Goal: Task Accomplishment & Management: Complete application form

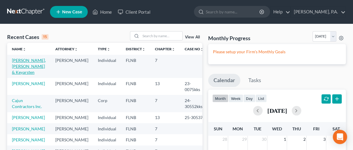
click at [23, 67] on link "[PERSON_NAME], [PERSON_NAME] & Keyarsten" at bounding box center [29, 66] width 34 height 17
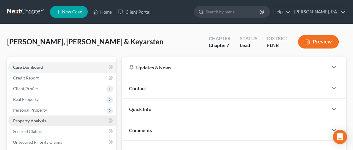
click at [37, 121] on span "Property Analysis" at bounding box center [29, 120] width 33 height 5
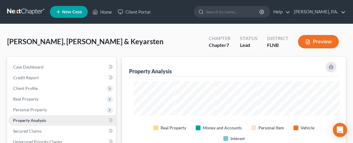
scroll to position [88, 253]
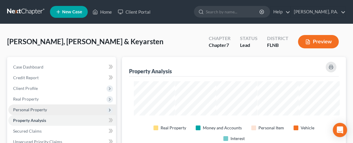
click at [33, 107] on span "Personal Property" at bounding box center [62, 110] width 108 height 11
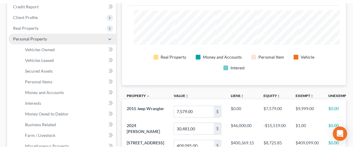
scroll to position [89, 0]
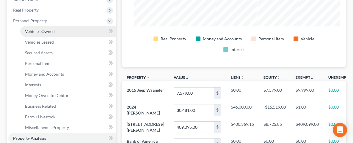
click at [46, 29] on span "Vehicles Owned" at bounding box center [40, 31] width 30 height 5
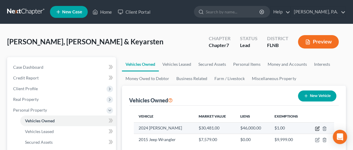
click at [317, 127] on icon "button" at bounding box center [317, 128] width 5 height 5
select select "0"
select select "2"
select select "0"
select select "2"
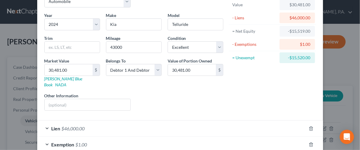
scroll to position [66, 0]
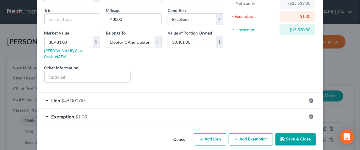
click at [64, 114] on span "Exemption" at bounding box center [62, 117] width 23 height 6
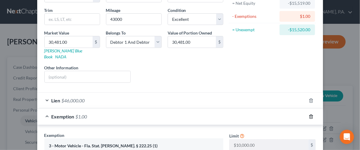
click at [309, 114] on icon "button" at bounding box center [311, 116] width 5 height 5
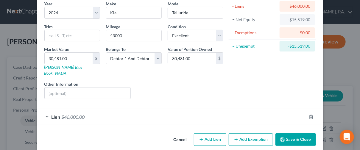
click at [253, 133] on button "Add Exemption" at bounding box center [251, 139] width 44 height 13
select select "2"
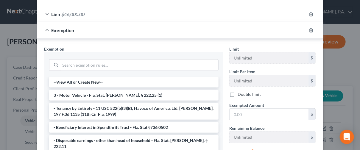
scroll to position [165, 0]
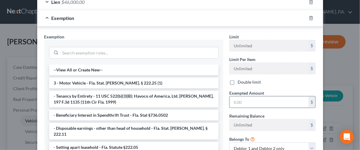
click at [240, 96] on input "text" at bounding box center [268, 101] width 79 height 11
type input "0.00"
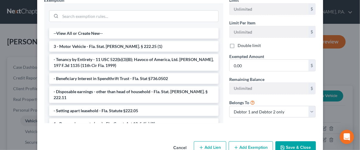
scroll to position [209, 0]
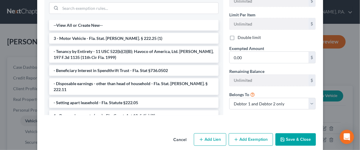
click at [287, 133] on button "Save & Close" at bounding box center [295, 139] width 40 height 13
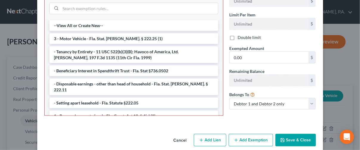
click at [95, 33] on li "3 - Motor Vehicle - Fla. Stat. [PERSON_NAME]. § 222.25 (1)" at bounding box center [133, 38] width 169 height 11
checkbox input "true"
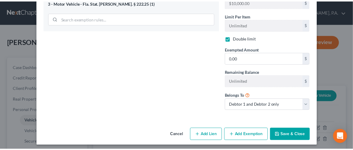
scroll to position [203, 0]
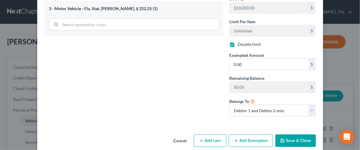
click at [294, 135] on button "Save & Close" at bounding box center [295, 141] width 40 height 13
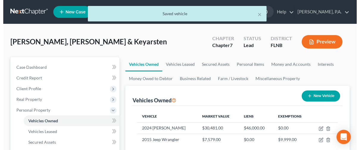
scroll to position [45, 0]
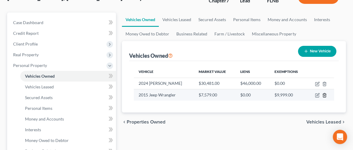
click at [326, 93] on icon "button" at bounding box center [324, 95] width 5 height 5
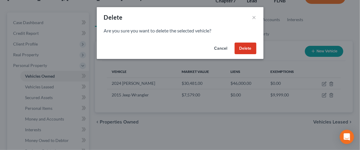
click at [220, 49] on button "Cancel" at bounding box center [221, 49] width 23 height 12
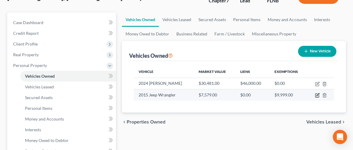
click at [316, 97] on icon "button" at bounding box center [317, 95] width 5 height 5
select select "0"
select select "11"
select select "0"
select select "2"
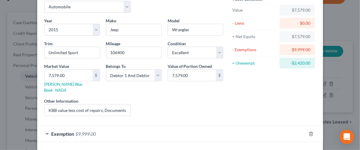
scroll to position [50, 0]
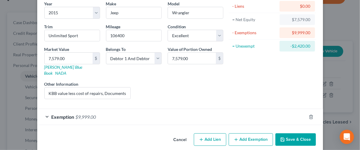
click at [66, 114] on span "Exemption" at bounding box center [62, 117] width 23 height 6
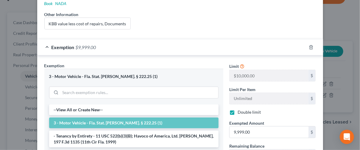
scroll to position [139, 0]
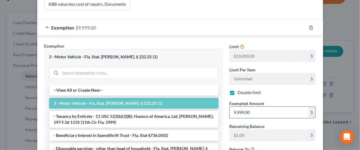
click at [270, 108] on input "9,999.00" at bounding box center [268, 112] width 79 height 11
type input "10,000"
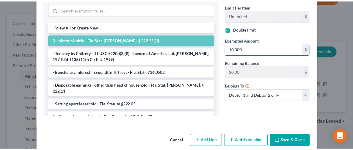
scroll to position [204, 0]
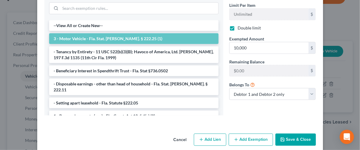
click at [290, 134] on button "Save & Close" at bounding box center [295, 140] width 40 height 13
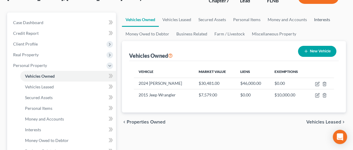
click at [310, 20] on link "Interests" at bounding box center [321, 20] width 23 height 14
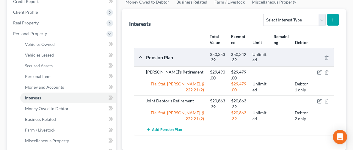
scroll to position [89, 0]
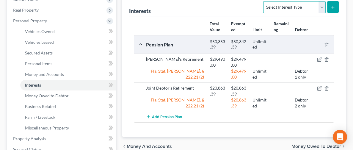
click at [309, 7] on select "Select Interest Type 401K Annuity Bond Education IRA Government Bond Government…" at bounding box center [294, 7] width 62 height 12
select select "other_retirement_plan"
click at [263, 1] on select "Select Interest Type 401K Annuity Bond Education IRA Government Bond Government…" at bounding box center [294, 7] width 62 height 12
click at [320, 89] on icon "button" at bounding box center [319, 88] width 5 height 5
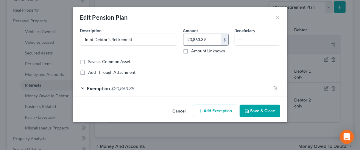
click at [209, 40] on input "20,863.39" at bounding box center [202, 39] width 38 height 11
click at [264, 113] on button "Save & Close" at bounding box center [260, 111] width 40 height 13
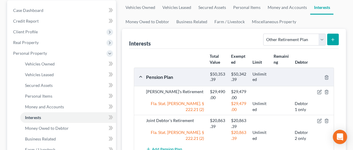
scroll to position [45, 0]
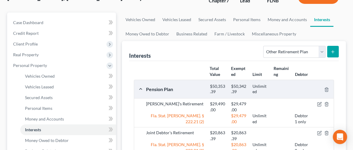
click at [333, 50] on icon "submit" at bounding box center [333, 51] width 5 height 5
click at [333, 53] on icon "submit" at bounding box center [333, 51] width 5 height 5
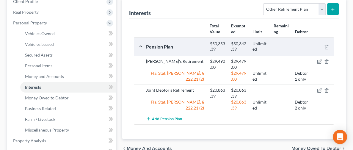
scroll to position [104, 0]
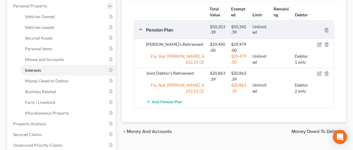
click at [143, 32] on div "Pension Plan $50,353.39 $50,342.39 Unlimited" at bounding box center [238, 29] width 191 height 11
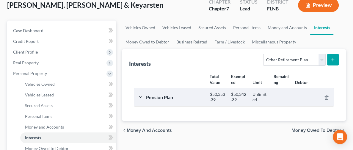
scroll to position [36, 0]
click at [335, 60] on button "submit" at bounding box center [333, 60] width 12 height 12
click at [324, 61] on select "Select Interest Type 401K Annuity Bond Education IRA Government Bond Government…" at bounding box center [294, 60] width 62 height 12
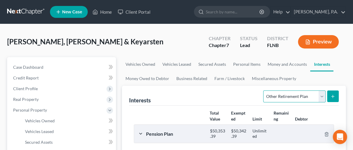
click at [293, 98] on select "Select Interest Type 401K Annuity Bond Education IRA Government Bond Government…" at bounding box center [294, 96] width 62 height 12
click at [288, 96] on select "Select Interest Type 401K Annuity Bond Education IRA Government Bond Government…" at bounding box center [294, 96] width 62 height 12
click at [329, 96] on button "submit" at bounding box center [333, 96] width 12 height 12
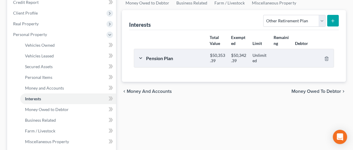
scroll to position [89, 0]
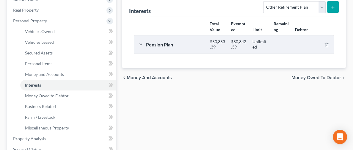
click at [331, 7] on icon "submit" at bounding box center [333, 7] width 5 height 5
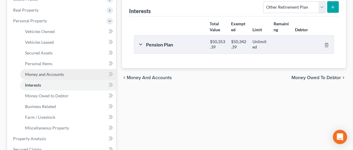
click at [30, 72] on span "Money and Accounts" at bounding box center [44, 74] width 39 height 5
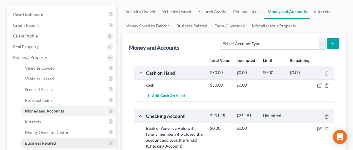
scroll to position [45, 0]
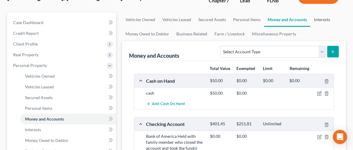
click at [310, 21] on link "Interests" at bounding box center [321, 20] width 23 height 14
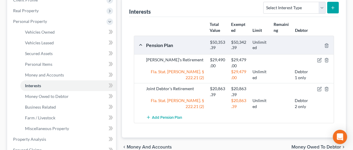
scroll to position [89, 0]
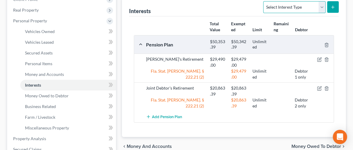
click at [317, 9] on select "Select Interest Type 401K Annuity Bond Education IRA Government Bond Government…" at bounding box center [294, 7] width 62 height 12
select select "401k"
click at [263, 1] on select "Select Interest Type 401K Annuity Bond Education IRA Government Bond Government…" at bounding box center [294, 7] width 62 height 12
click at [337, 7] on button "submit" at bounding box center [333, 7] width 12 height 12
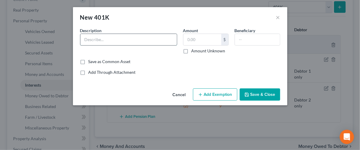
click at [107, 43] on input "text" at bounding box center [128, 39] width 96 height 11
type input "J"
click at [187, 93] on button "Cancel" at bounding box center [179, 95] width 23 height 12
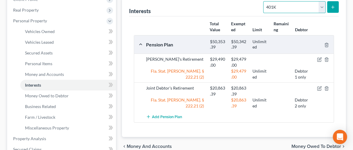
click at [319, 6] on select "Select Interest Type 401K Annuity Bond Education IRA Government Bond Government…" at bounding box center [294, 7] width 62 height 12
select select "other_retirement_plan"
click at [263, 1] on select "Select Interest Type 401K Annuity Bond Education IRA Government Bond Government…" at bounding box center [294, 7] width 62 height 12
click at [331, 8] on icon "submit" at bounding box center [333, 7] width 5 height 5
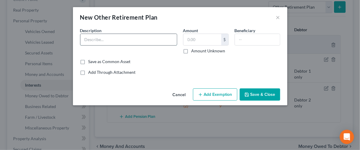
click at [118, 39] on input "text" at bounding box center [128, 39] width 96 height 11
click at [138, 41] on input "[PERSON_NAME] Deere Tractor" at bounding box center [128, 39] width 96 height 11
type input "j"
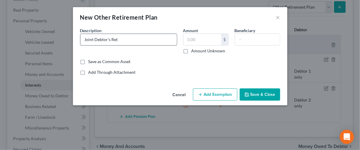
type input "Joint Debtor's Retirement"
click at [201, 40] on input "text" at bounding box center [202, 39] width 38 height 11
paste input "20,863.39"
type input "20,863.39"
click at [263, 93] on button "Save & Close" at bounding box center [260, 94] width 40 height 13
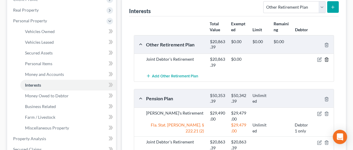
click at [327, 61] on icon "button" at bounding box center [326, 60] width 3 height 4
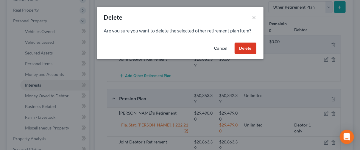
click at [239, 48] on button "Delete" at bounding box center [246, 49] width 22 height 12
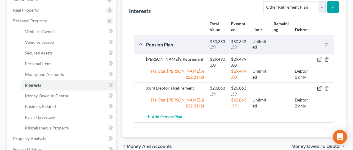
click at [320, 86] on icon "button" at bounding box center [319, 88] width 5 height 5
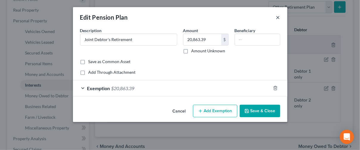
click at [279, 18] on button "×" at bounding box center [278, 17] width 4 height 7
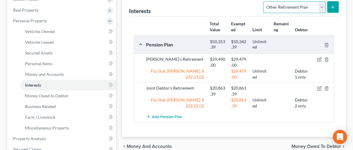
click at [293, 6] on select "Select Interest Type 401K Annuity Bond Education IRA Government Bond Government…" at bounding box center [294, 7] width 62 height 12
click at [336, 6] on button "submit" at bounding box center [333, 7] width 12 height 12
click at [334, 7] on line "submit" at bounding box center [333, 7] width 3 height 0
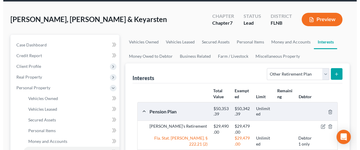
scroll to position [0, 0]
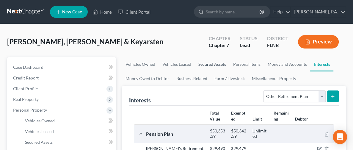
click at [195, 63] on link "Secured Assets" at bounding box center [212, 64] width 35 height 14
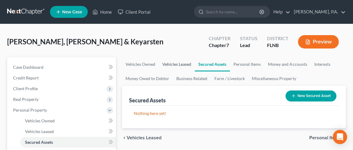
click at [159, 63] on link "Vehicles Leased" at bounding box center [177, 64] width 36 height 14
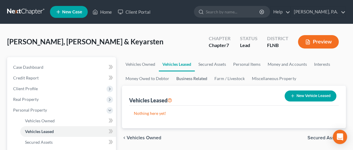
click at [173, 76] on link "Business Related" at bounding box center [192, 78] width 38 height 14
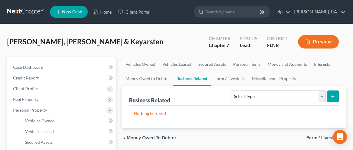
click at [310, 62] on link "Interests" at bounding box center [321, 64] width 23 height 14
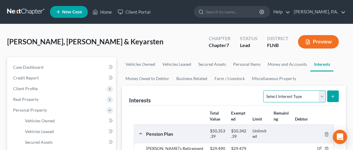
click at [321, 99] on select "Select Interest Type 401K Annuity Bond Education IRA Government Bond Government…" at bounding box center [294, 96] width 62 height 12
select select "other_retirement_plan"
click at [263, 90] on select "Select Interest Type 401K Annuity Bond Education IRA Government Bond Government…" at bounding box center [294, 96] width 62 height 12
click at [330, 95] on button "submit" at bounding box center [333, 96] width 12 height 12
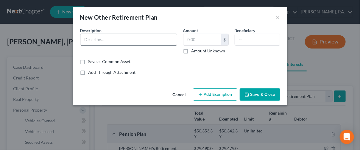
click at [118, 44] on input "text" at bounding box center [128, 39] width 96 height 11
type input "Joint Debtor's Retirement"
click at [209, 40] on input "text" at bounding box center [202, 39] width 38 height 11
paste input "20,863.39"
type input "20,863.39"
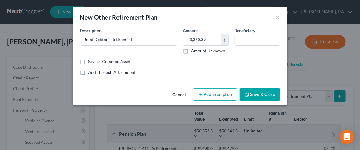
click at [207, 95] on button "Add Exemption" at bounding box center [215, 94] width 44 height 13
select select "2"
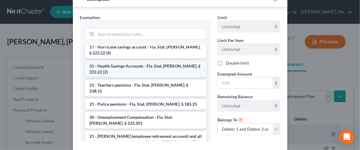
scroll to position [45, 0]
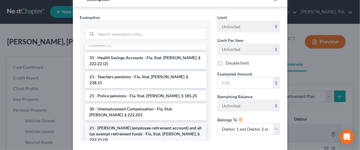
click at [124, 123] on li "21 - [PERSON_NAME] (employee retirement account) and all tax exempt retirement …" at bounding box center [146, 134] width 122 height 23
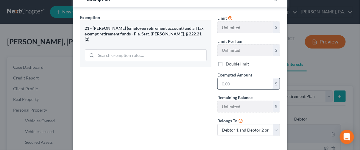
click at [239, 85] on input "text" at bounding box center [245, 83] width 55 height 11
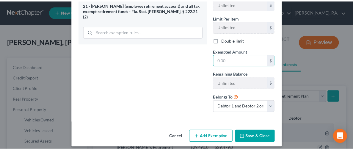
scroll to position [116, 0]
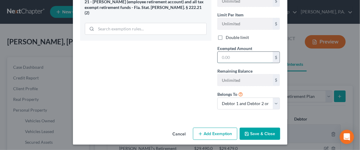
paste input "20,863.39"
type input "20,863.39"
click at [253, 133] on button "Save & Close" at bounding box center [260, 134] width 40 height 13
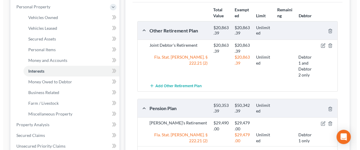
scroll to position [100, 0]
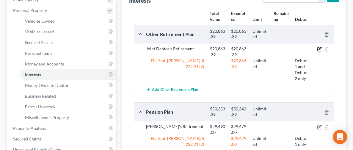
click at [317, 47] on icon "button" at bounding box center [319, 49] width 5 height 5
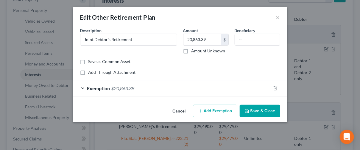
drag, startPoint x: 214, startPoint y: 110, endPoint x: 226, endPoint y: 70, distance: 41.5
click at [224, 73] on div "Edit Other Retirement Plan × An exemption set must first be selected from the F…" at bounding box center [180, 64] width 214 height 115
click at [144, 40] on input "Joint Debtor's Retirement" at bounding box center [128, 39] width 96 height 11
click at [262, 113] on button "Save & Close" at bounding box center [260, 111] width 40 height 13
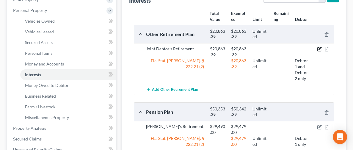
click at [320, 49] on icon "button" at bounding box center [319, 49] width 5 height 5
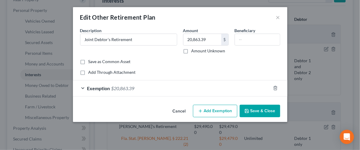
click at [121, 86] on span "$20,863.39" at bounding box center [122, 88] width 23 height 6
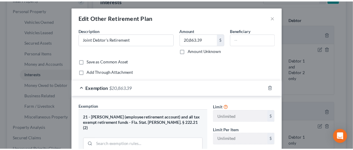
scroll to position [138, 0]
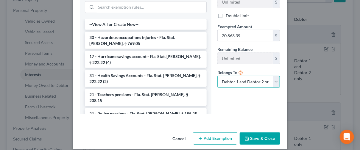
click at [232, 79] on select "Debtor 1 only Debtor 2 only Debtor 1 and Debtor 2 only" at bounding box center [248, 82] width 63 height 12
select select "1"
click at [217, 76] on select "Debtor 1 only Debtor 2 only Debtor 1 and Debtor 2 only" at bounding box center [248, 82] width 63 height 12
click at [255, 136] on button "Save & Close" at bounding box center [260, 138] width 40 height 13
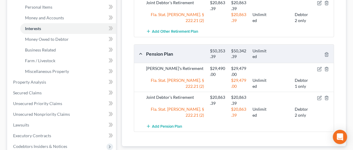
scroll to position [145, 0]
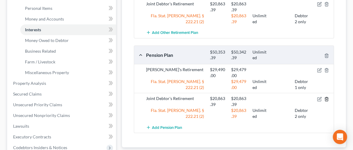
click at [328, 97] on icon "button" at bounding box center [326, 99] width 3 height 4
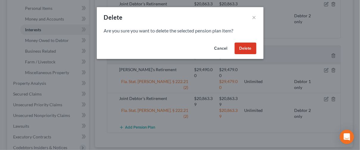
click at [246, 53] on button "Delete" at bounding box center [246, 49] width 22 height 12
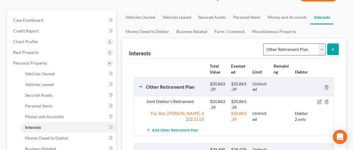
scroll to position [55, 0]
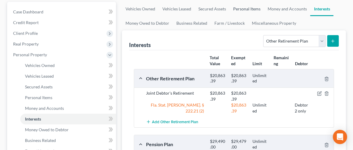
click at [230, 7] on link "Personal Items" at bounding box center [247, 9] width 35 height 14
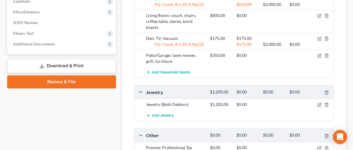
scroll to position [357, 0]
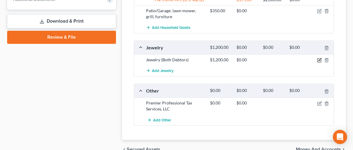
click at [320, 58] on icon "button" at bounding box center [319, 60] width 5 height 5
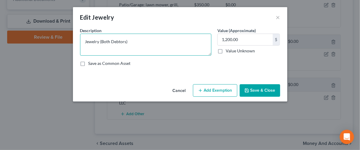
click at [149, 43] on textarea "Jewelry (Both Debtors)" at bounding box center [145, 45] width 131 height 22
drag, startPoint x: 145, startPoint y: 43, endPoint x: 46, endPoint y: 43, distance: 98.8
click at [46, 43] on div "Edit Jewelry × An exemption set must first be selected from the Filing Informat…" at bounding box center [180, 75] width 360 height 150
type textarea "Wedding Rings and assorted costume jewelry"
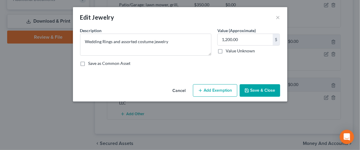
click at [268, 86] on button "Save & Close" at bounding box center [260, 90] width 40 height 13
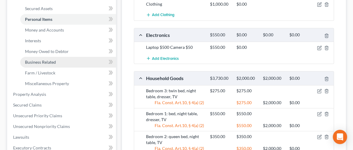
scroll to position [134, 0]
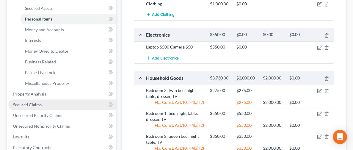
click at [41, 106] on span "Secured Claims" at bounding box center [27, 104] width 29 height 5
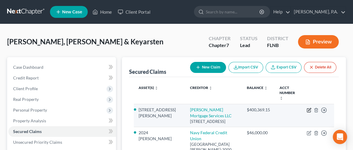
click at [308, 108] on icon "button" at bounding box center [309, 110] width 5 height 5
select select "15"
select select "3"
select select "2"
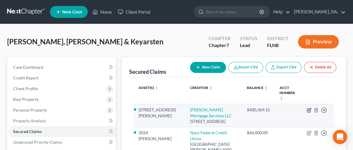
select select "2"
select select "0"
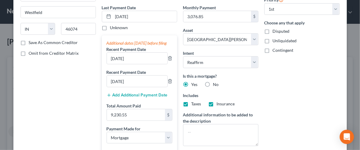
scroll to position [89, 0]
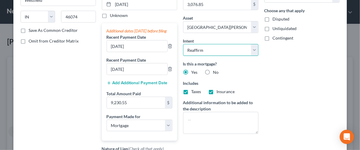
click at [217, 49] on select "Select Surrender Redeem Reaffirm Avoid Other" at bounding box center [220, 50] width 75 height 12
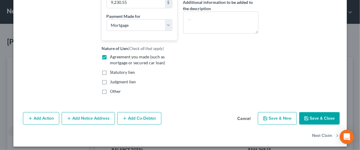
scroll to position [198, 0]
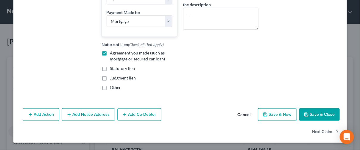
click at [314, 118] on button "Save & Close" at bounding box center [319, 114] width 40 height 13
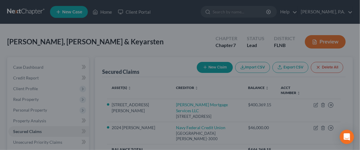
select select "2"
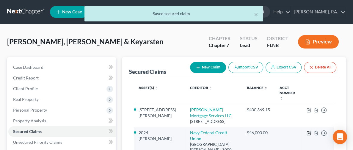
click at [308, 131] on icon "button" at bounding box center [309, 133] width 5 height 5
select select "48"
select select "0"
select select "2"
select select "0"
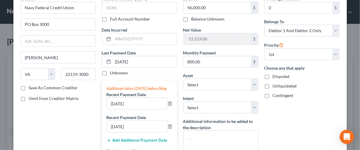
scroll to position [45, 0]
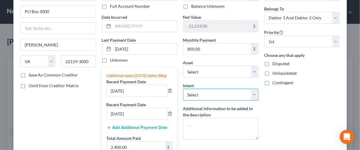
click at [213, 89] on select "Select Surrender Redeem Reaffirm Avoid Other" at bounding box center [220, 95] width 75 height 12
click at [211, 91] on select "Select Surrender Redeem Reaffirm Avoid Other" at bounding box center [220, 95] width 75 height 12
select select "4"
click at [183, 89] on select "Select Surrender Redeem Reaffirm Avoid Other" at bounding box center [220, 95] width 75 height 12
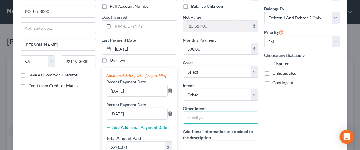
click at [213, 115] on input "text" at bounding box center [220, 118] width 75 height 12
type input "Retain"
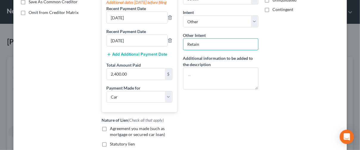
scroll to position [134, 0]
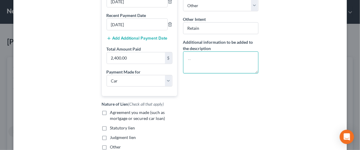
click at [201, 61] on textarea at bounding box center [220, 62] width 75 height 22
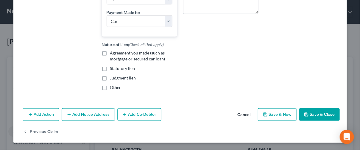
scroll to position [198, 0]
click at [317, 118] on button "Save & Close" at bounding box center [319, 114] width 40 height 13
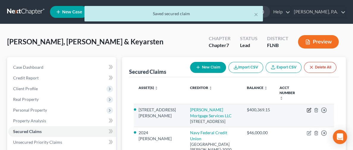
click at [307, 108] on icon "button" at bounding box center [309, 110] width 5 height 5
select select "15"
select select "3"
select select "2"
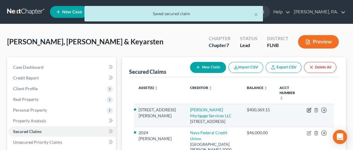
select select "0"
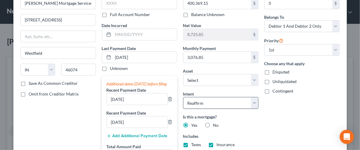
scroll to position [45, 0]
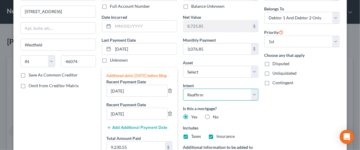
click at [201, 96] on select "Select Surrender Redeem Reaffirm Avoid Other" at bounding box center [220, 95] width 75 height 12
select select "4"
click at [183, 89] on select "Select Surrender Redeem Reaffirm Avoid Other" at bounding box center [220, 95] width 75 height 12
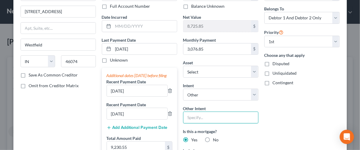
click at [199, 119] on input "text" at bounding box center [220, 118] width 75 height 12
type input "Retain"
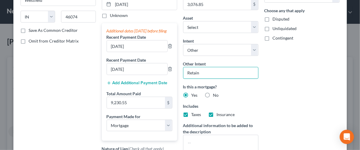
scroll to position [134, 0]
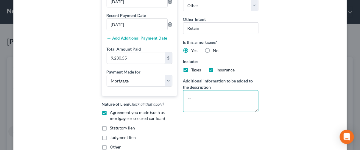
click at [208, 94] on textarea at bounding box center [220, 101] width 75 height 22
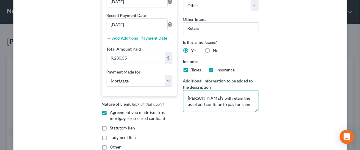
type textarea "[PERSON_NAME]'s will retain the asset and continue to pay for same"
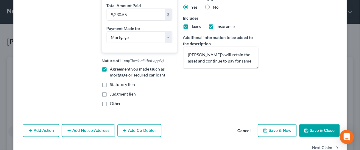
scroll to position [198, 0]
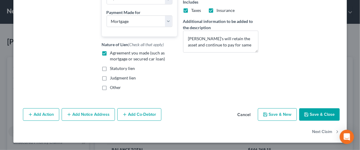
click at [305, 115] on polyline "button" at bounding box center [306, 115] width 2 height 1
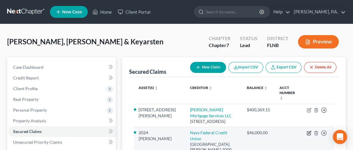
click at [309, 131] on icon "button" at bounding box center [309, 133] width 5 height 5
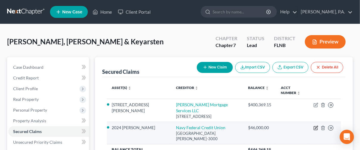
select select "48"
select select "0"
select select "4"
select select "2"
select select "0"
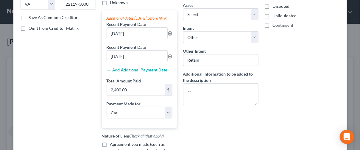
scroll to position [89, 0]
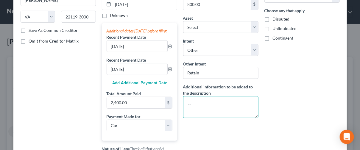
click at [193, 101] on textarea at bounding box center [220, 107] width 75 height 22
type textarea "A"
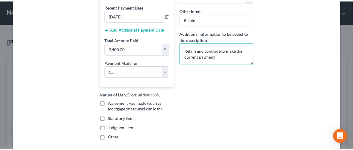
scroll to position [179, 0]
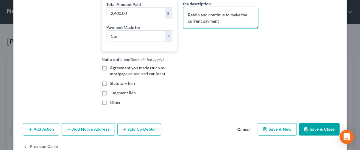
type textarea "Retain and continue to make the current payment"
click at [312, 136] on button "Save & Close" at bounding box center [319, 129] width 40 height 13
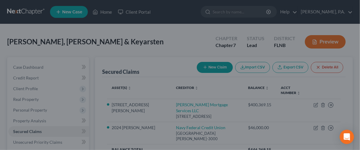
select select "11"
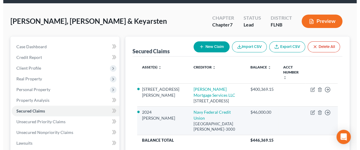
scroll to position [5, 0]
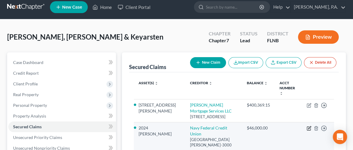
click at [307, 126] on icon "button" at bounding box center [309, 128] width 5 height 5
select select "48"
select select "0"
select select "4"
select select "2"
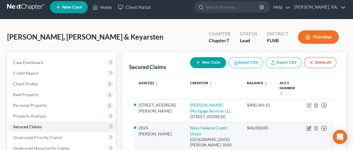
select select "0"
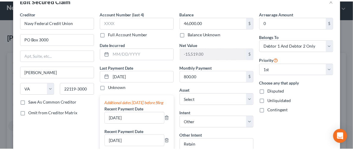
scroll to position [0, 0]
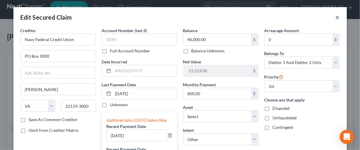
click at [335, 20] on button "×" at bounding box center [337, 17] width 4 height 7
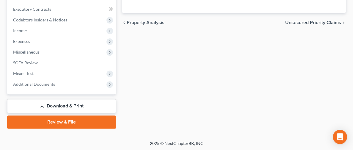
scroll to position [165, 0]
click at [59, 125] on link "Review & File" at bounding box center [61, 121] width 109 height 13
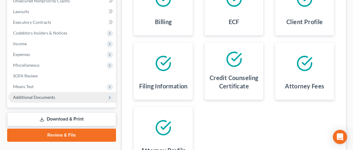
scroll to position [165, 0]
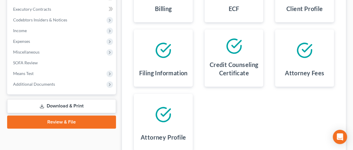
click at [57, 103] on link "Download & Print" at bounding box center [61, 106] width 109 height 14
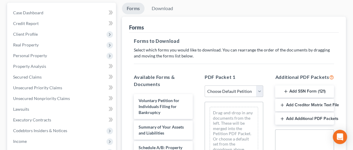
scroll to position [89, 0]
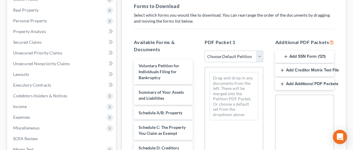
click at [231, 58] on select "Choose Default Petition PDF Packet Complete Bankruptcy Petition (all forms and …" at bounding box center [234, 57] width 59 height 12
select select "0"
click at [205, 51] on select "Choose Default Petition PDF Packet Complete Bankruptcy Petition (all forms and …" at bounding box center [234, 57] width 59 height 12
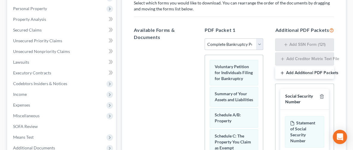
scroll to position [124, 0]
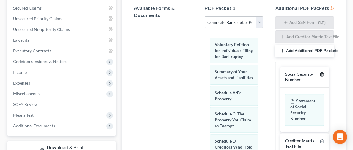
click at [323, 75] on icon "button" at bounding box center [322, 75] width 3 height 4
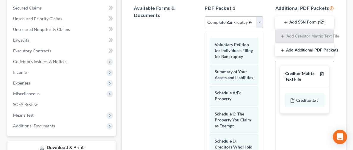
click at [324, 75] on icon "button" at bounding box center [322, 73] width 5 height 5
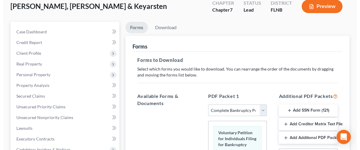
scroll to position [34, 0]
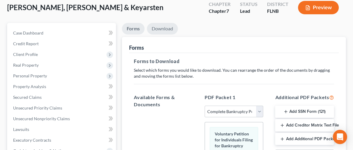
click at [147, 26] on link "Download" at bounding box center [162, 29] width 31 height 12
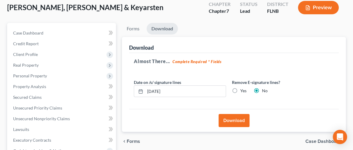
click at [223, 120] on button "Download" at bounding box center [234, 120] width 31 height 13
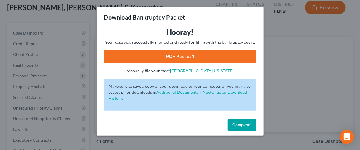
click at [188, 57] on link "PDF Packet 1" at bounding box center [180, 56] width 152 height 13
